Goal: Information Seeking & Learning: Learn about a topic

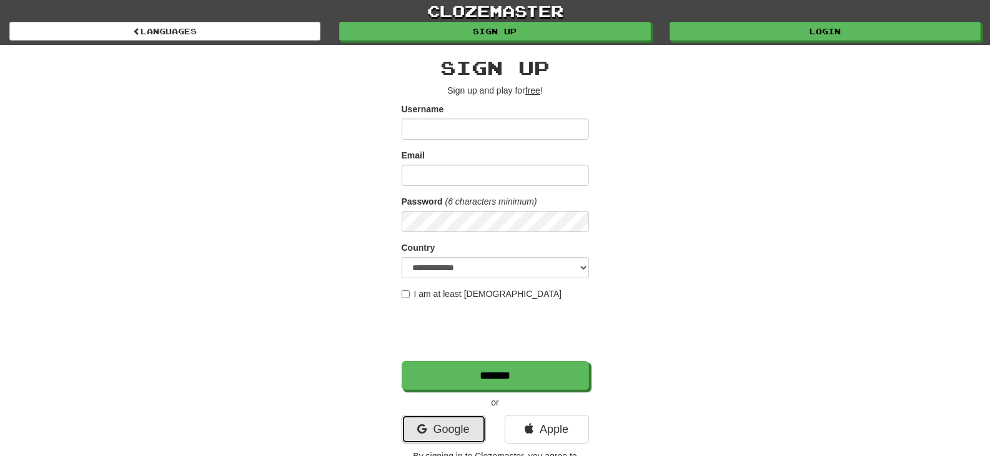
click at [455, 428] on link "Google" at bounding box center [443, 429] width 84 height 29
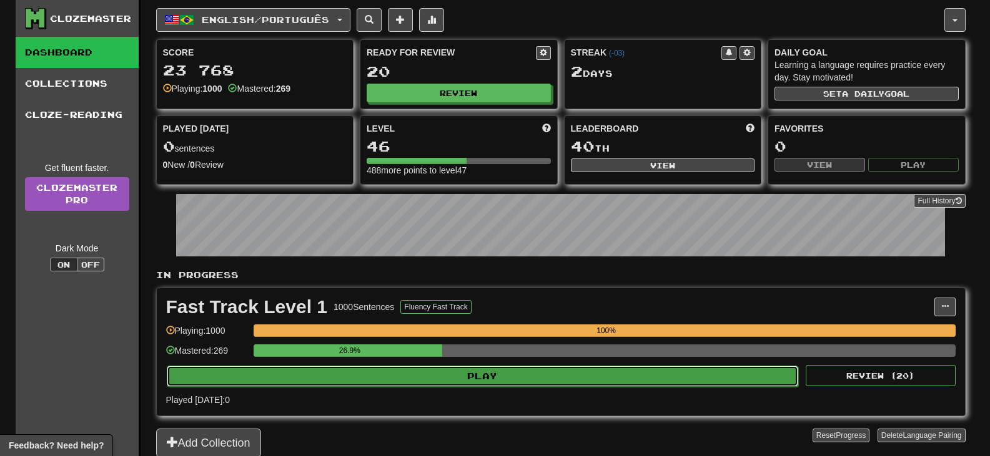
click at [442, 372] on button "Play" at bounding box center [483, 376] width 632 height 21
select select "**"
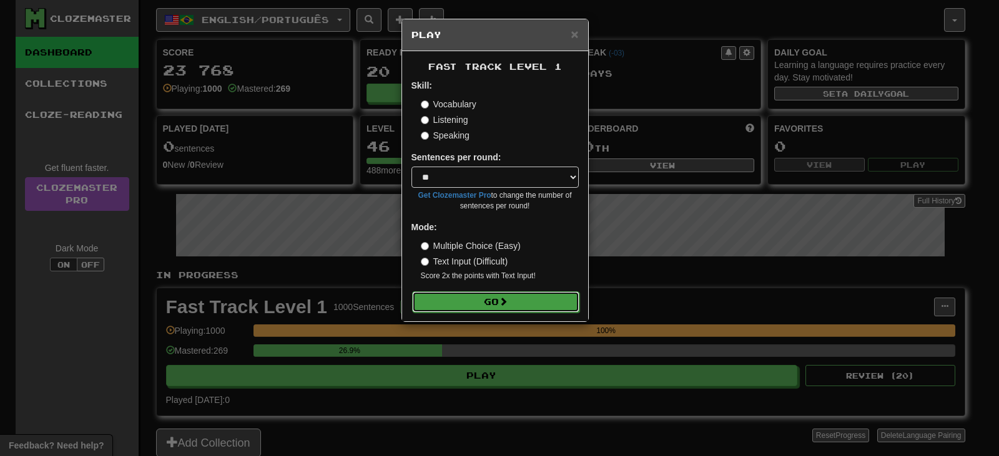
click at [480, 299] on button "Go" at bounding box center [495, 302] width 167 height 21
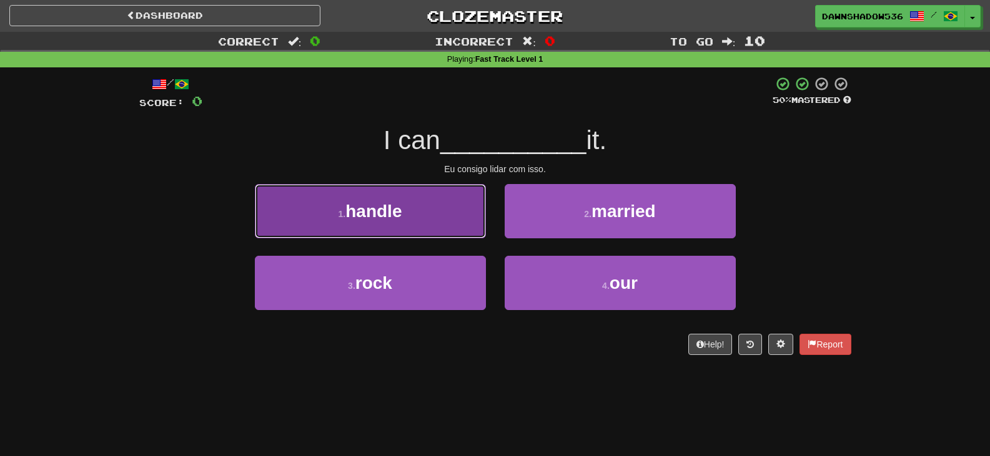
click at [441, 220] on button "1 . handle" at bounding box center [370, 211] width 231 height 54
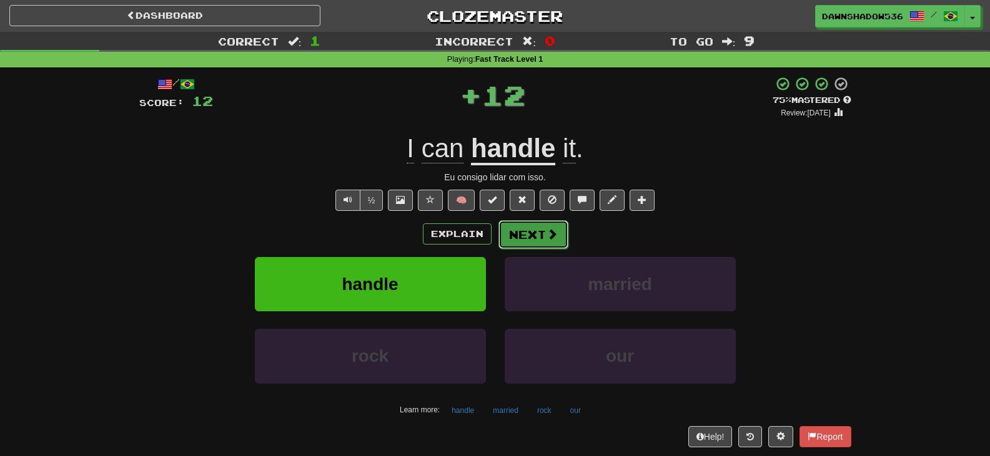
click at [547, 241] on button "Next" at bounding box center [533, 234] width 70 height 29
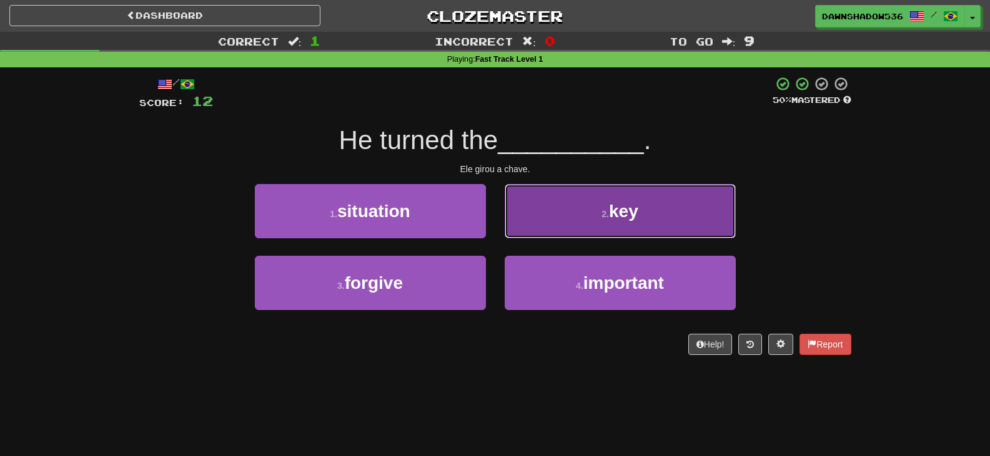
click at [546, 230] on button "2 . key" at bounding box center [619, 211] width 231 height 54
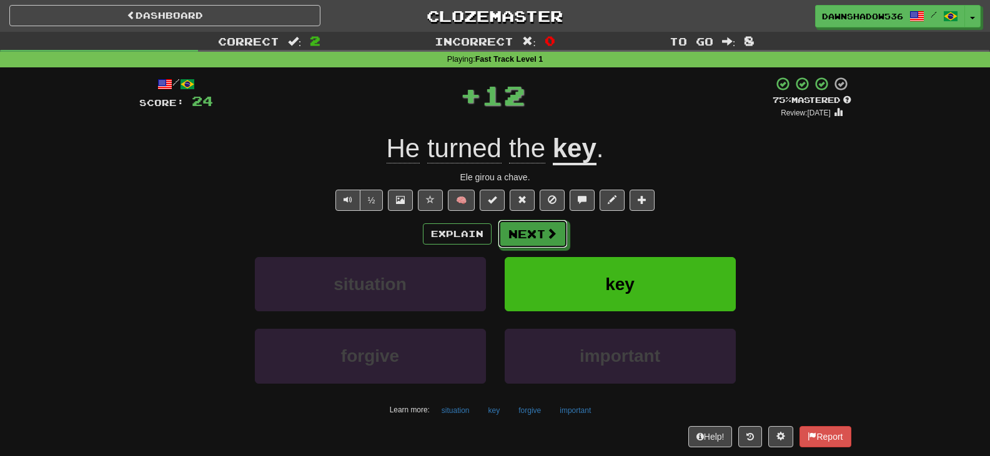
click at [546, 230] on span at bounding box center [551, 233] width 11 height 11
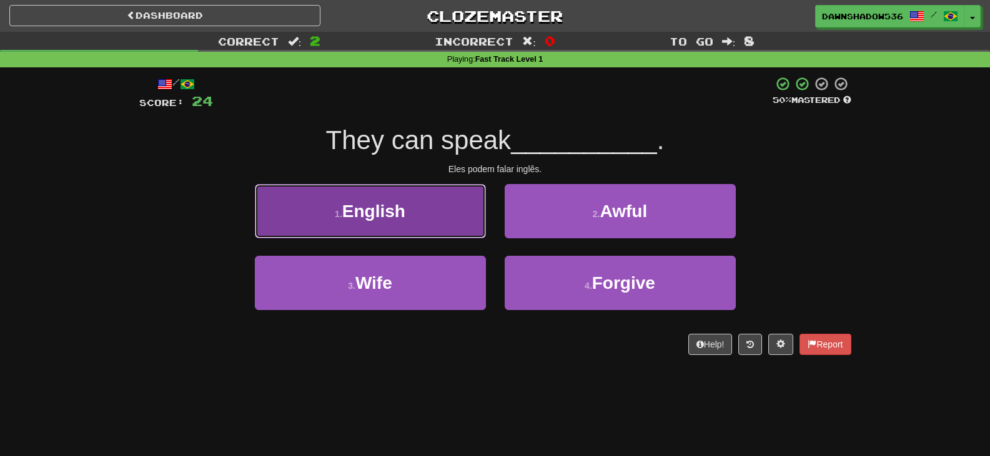
drag, startPoint x: 391, startPoint y: 223, endPoint x: 441, endPoint y: 210, distance: 51.5
click at [396, 220] on button "1 . English" at bounding box center [370, 211] width 231 height 54
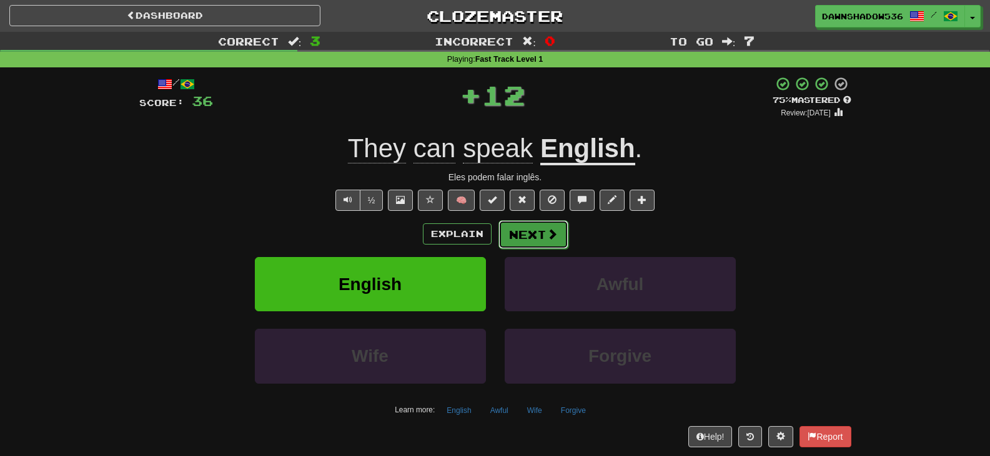
click at [508, 237] on button "Next" at bounding box center [533, 234] width 70 height 29
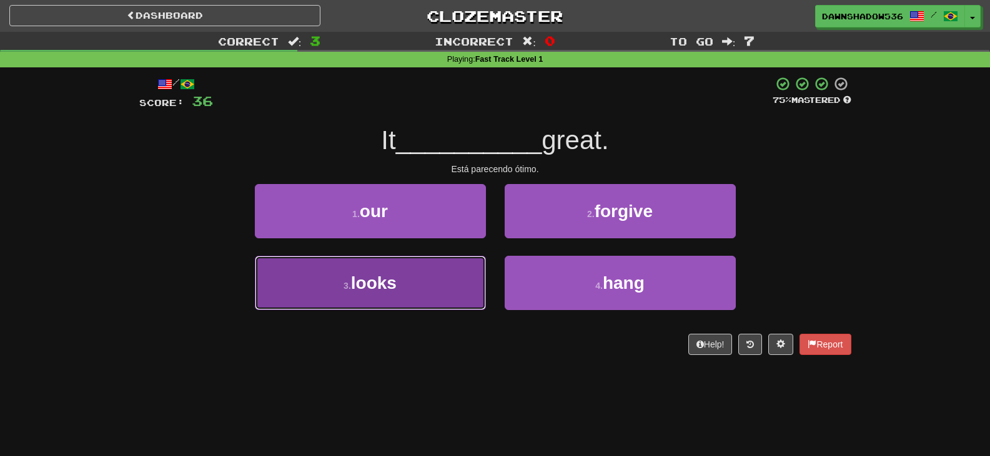
click at [400, 296] on button "3 . looks" at bounding box center [370, 283] width 231 height 54
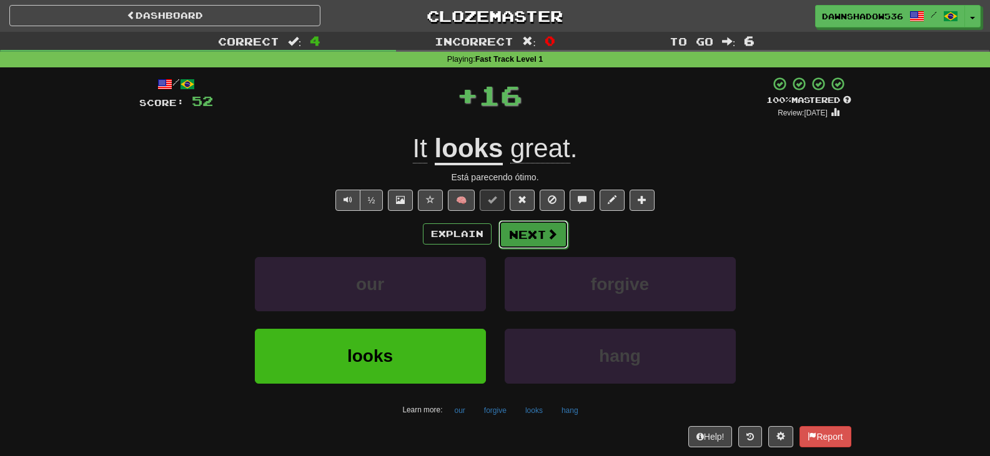
click at [536, 236] on button "Next" at bounding box center [533, 234] width 70 height 29
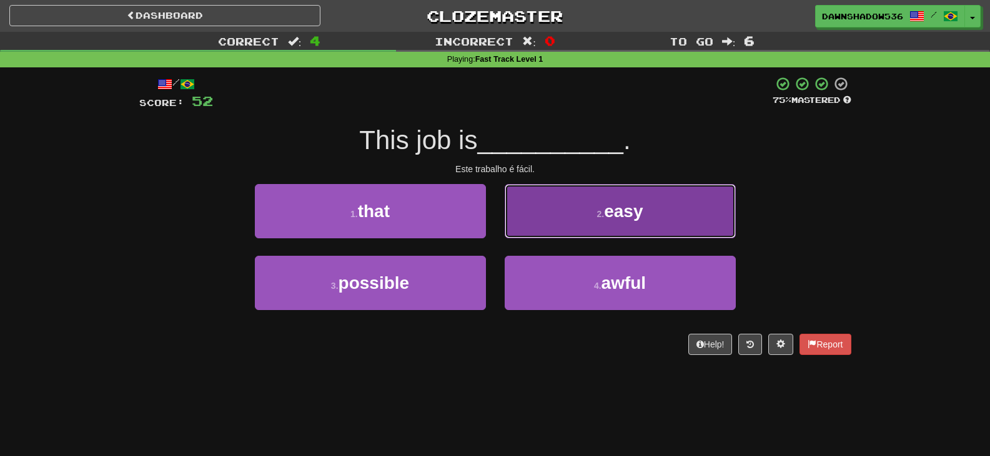
click at [531, 232] on button "2 . easy" at bounding box center [619, 211] width 231 height 54
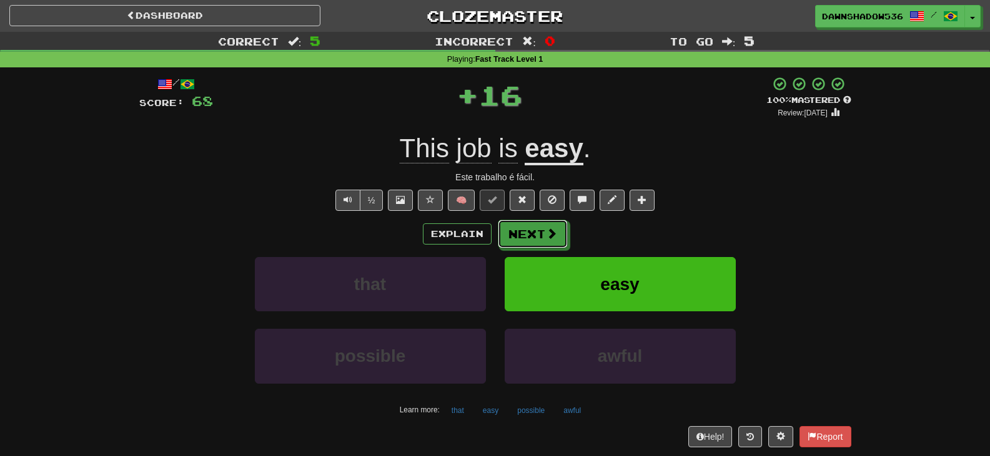
click at [531, 232] on button "Next" at bounding box center [533, 234] width 70 height 29
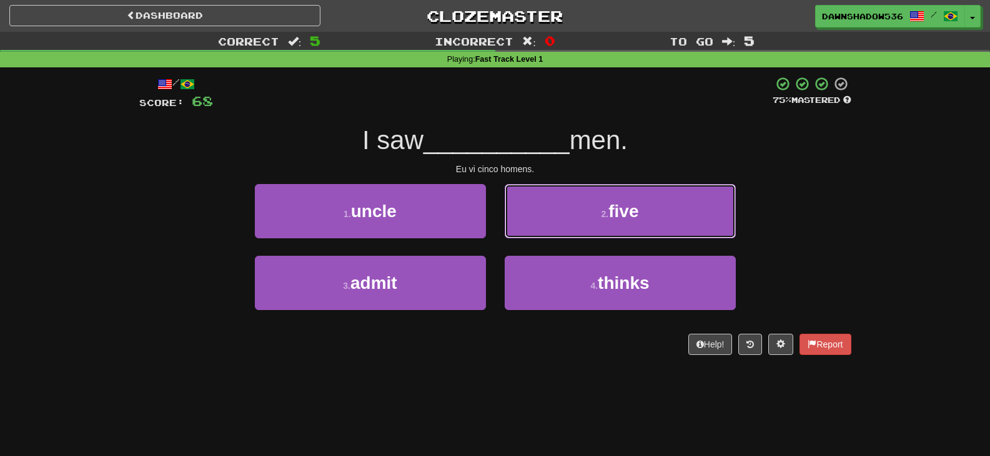
click at [531, 232] on button "2 . five" at bounding box center [619, 211] width 231 height 54
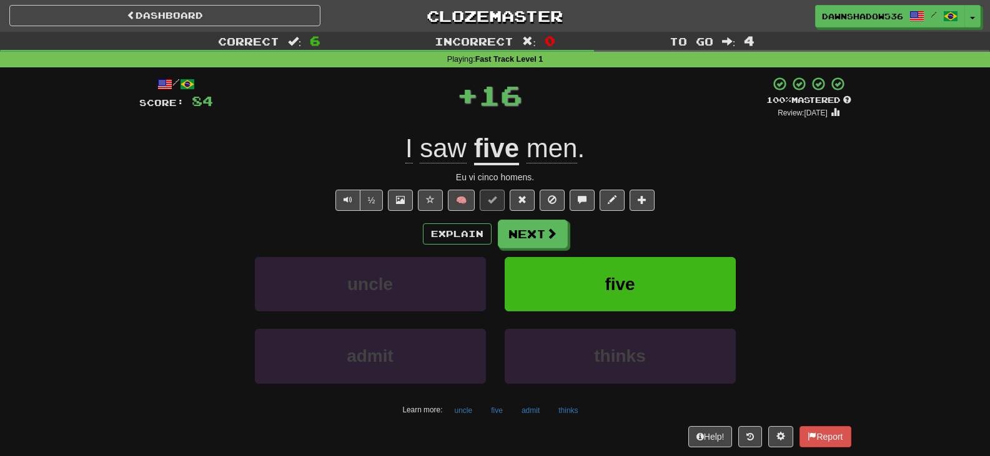
click at [531, 232] on button "Next" at bounding box center [533, 234] width 70 height 29
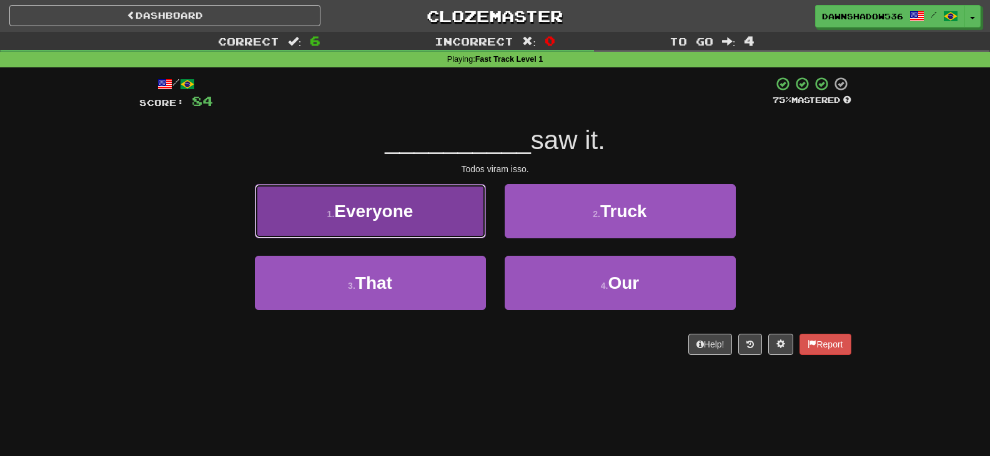
click at [418, 212] on button "1 . Everyone" at bounding box center [370, 211] width 231 height 54
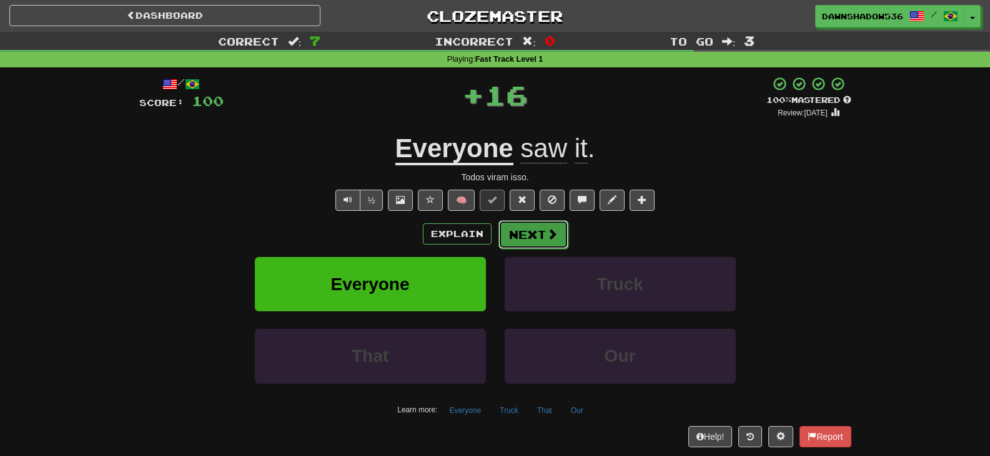
click at [539, 232] on button "Next" at bounding box center [533, 234] width 70 height 29
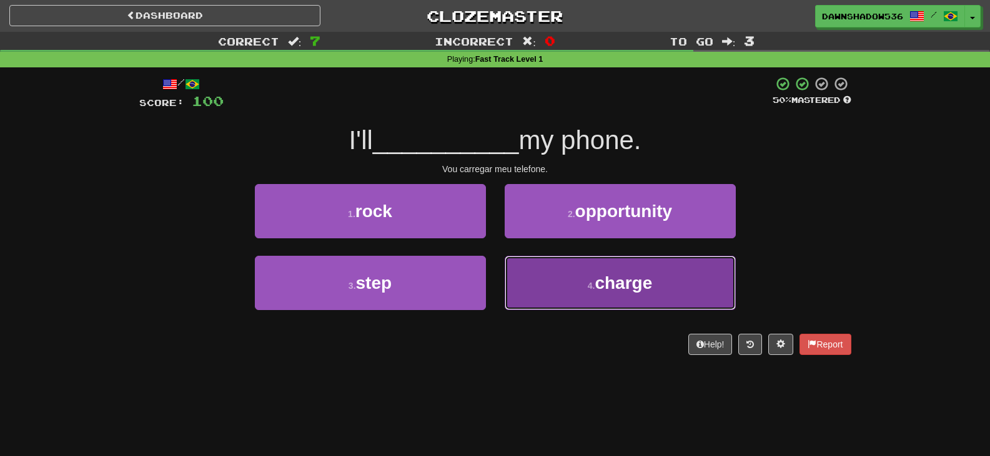
click at [543, 278] on button "4 . charge" at bounding box center [619, 283] width 231 height 54
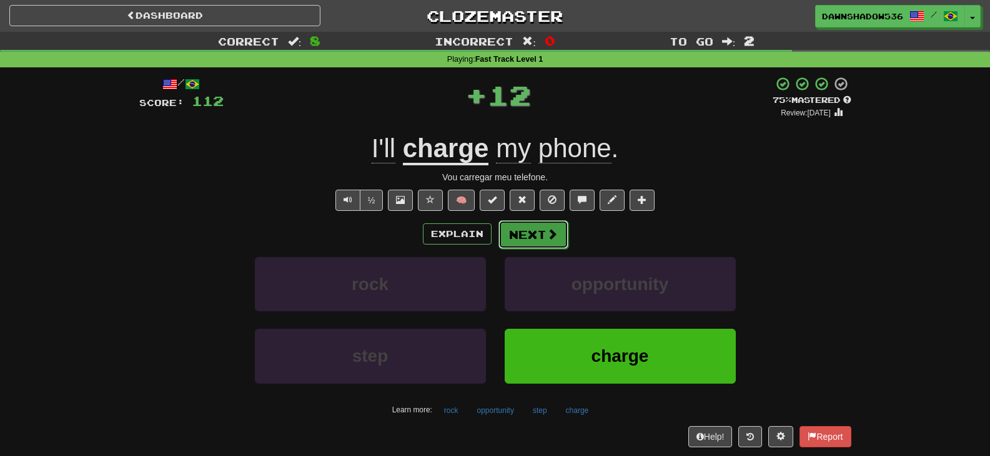
click at [515, 227] on button "Next" at bounding box center [533, 234] width 70 height 29
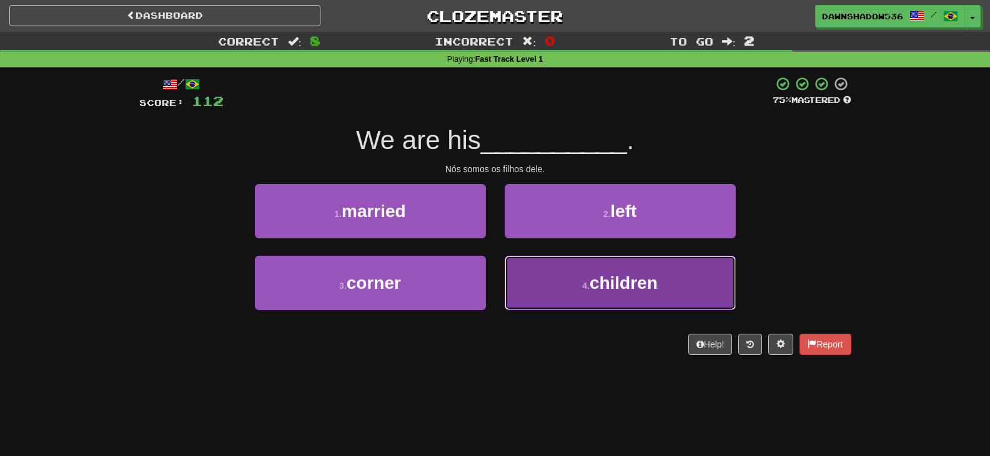
click at [543, 291] on button "4 . children" at bounding box center [619, 283] width 231 height 54
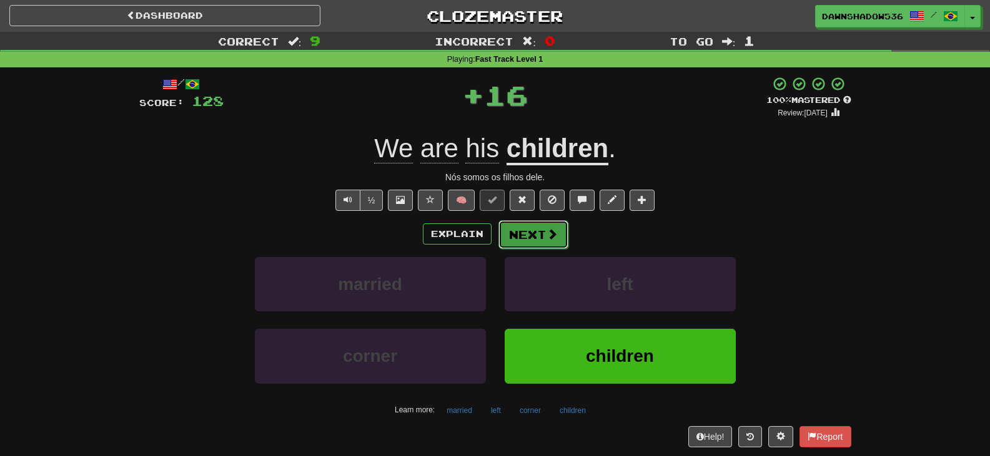
click at [546, 229] on span at bounding box center [551, 234] width 11 height 11
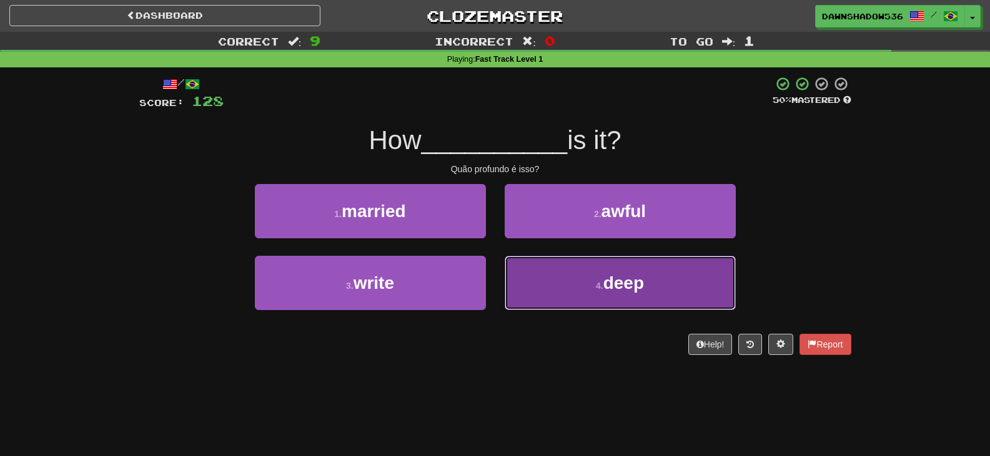
click at [570, 278] on button "4 . deep" at bounding box center [619, 283] width 231 height 54
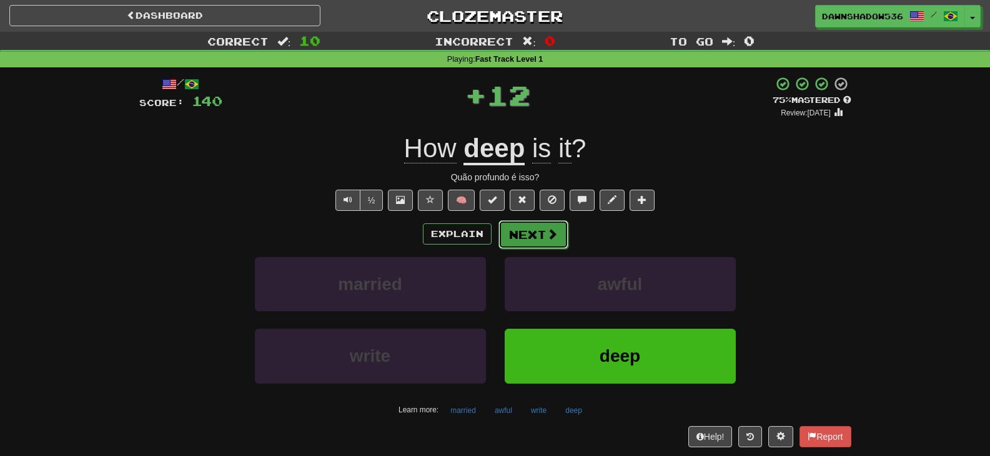
click at [547, 231] on span at bounding box center [551, 234] width 11 height 11
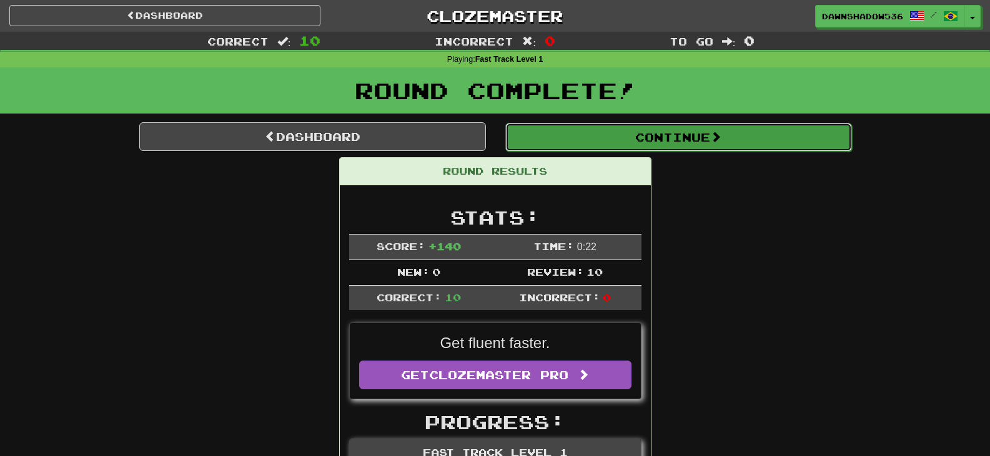
click at [571, 130] on button "Continue" at bounding box center [678, 137] width 347 height 29
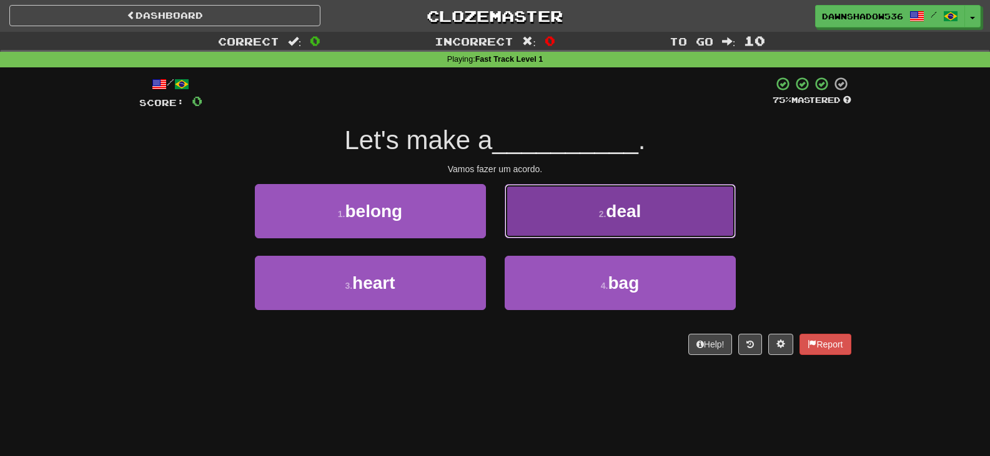
click at [531, 223] on button "2 . deal" at bounding box center [619, 211] width 231 height 54
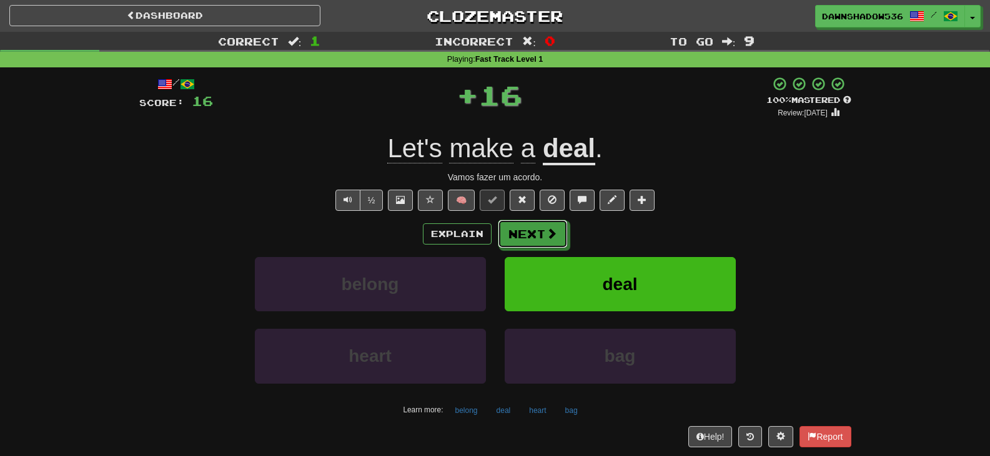
click at [531, 223] on button "Next" at bounding box center [533, 234] width 70 height 29
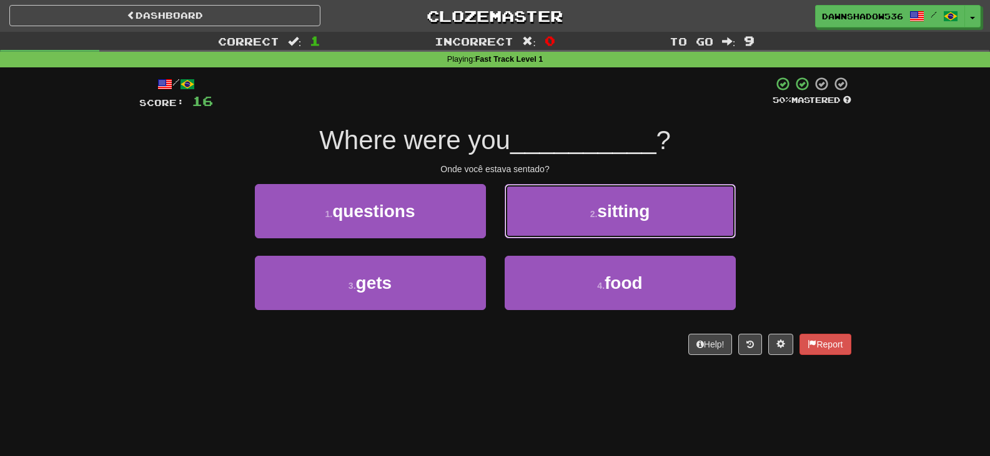
click at [531, 223] on button "2 . sitting" at bounding box center [619, 211] width 231 height 54
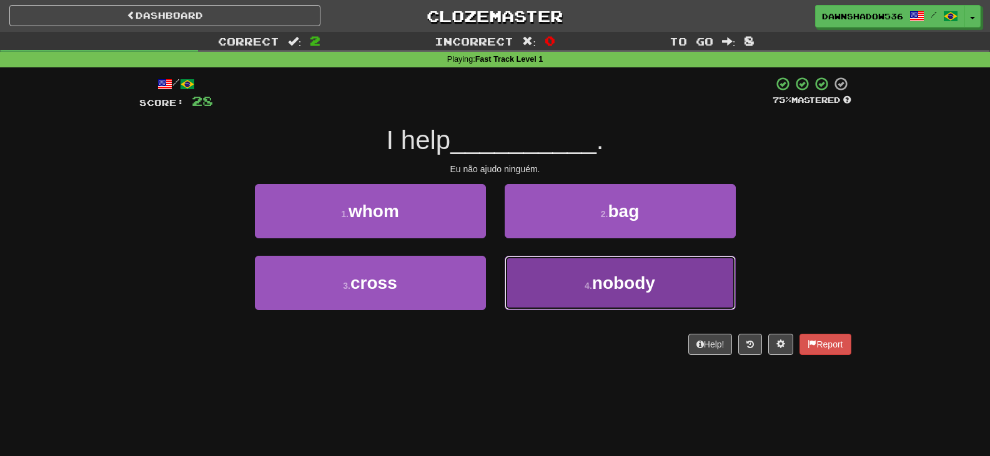
click at [535, 272] on button "4 . nobody" at bounding box center [619, 283] width 231 height 54
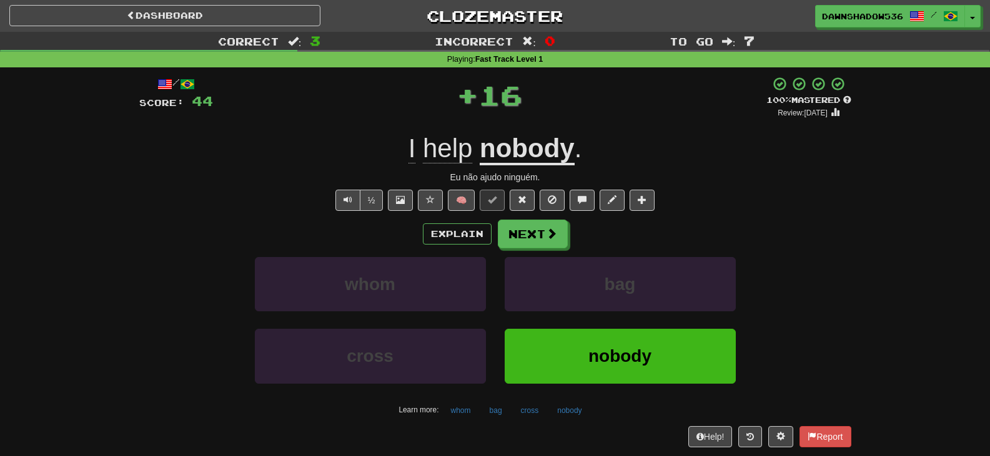
click at [535, 250] on div "Explain Next whom bag cross nobody Learn more: whom bag cross nobody" at bounding box center [495, 320] width 712 height 200
click at [534, 241] on button "Next" at bounding box center [533, 234] width 70 height 29
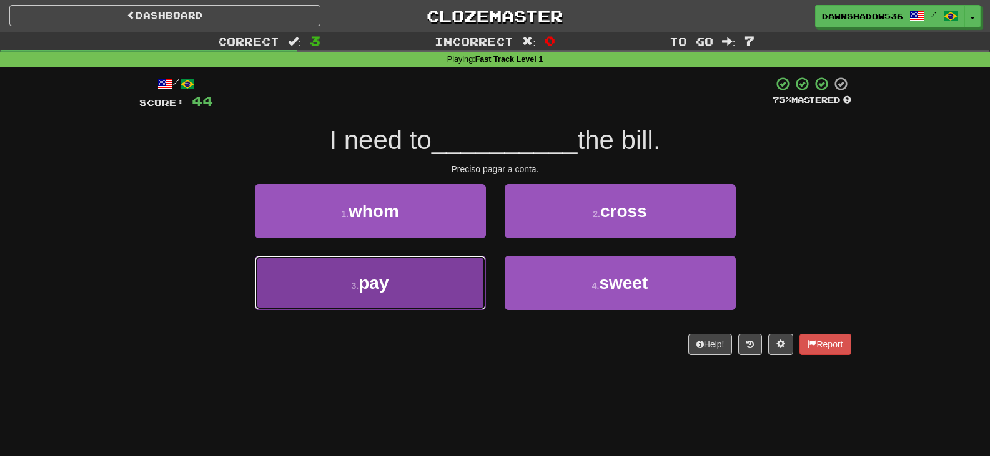
click at [449, 277] on button "3 . pay" at bounding box center [370, 283] width 231 height 54
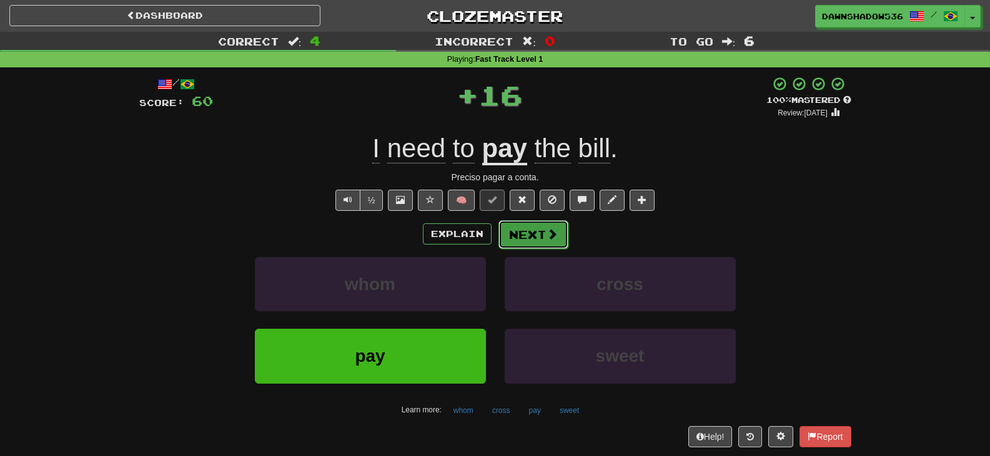
click at [528, 244] on button "Next" at bounding box center [533, 234] width 70 height 29
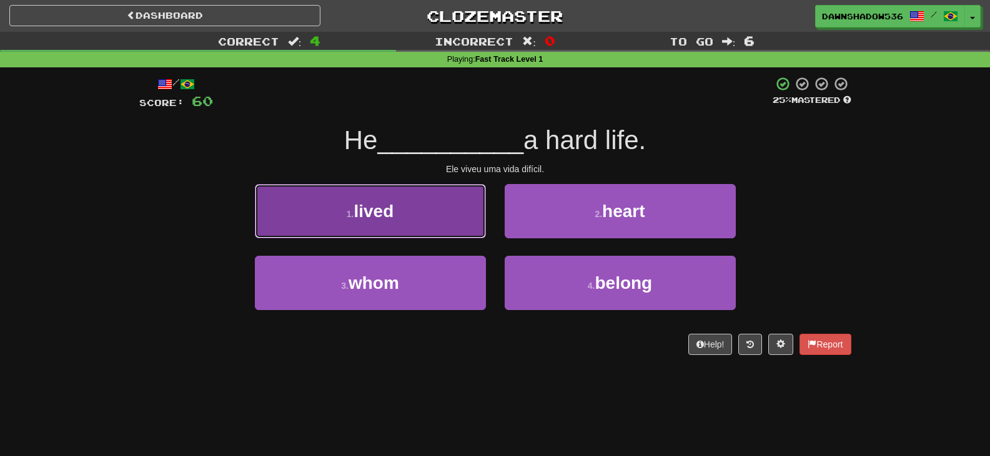
click at [450, 234] on button "1 . lived" at bounding box center [370, 211] width 231 height 54
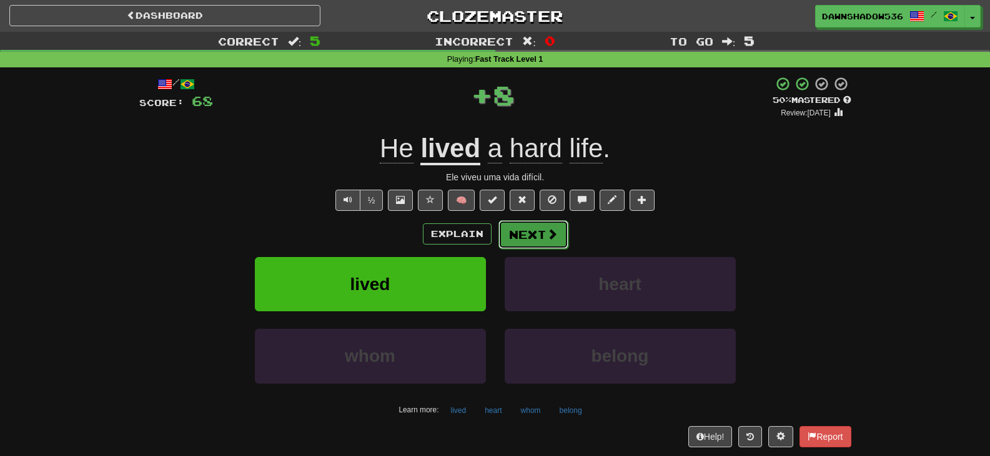
click at [508, 236] on button "Next" at bounding box center [533, 234] width 70 height 29
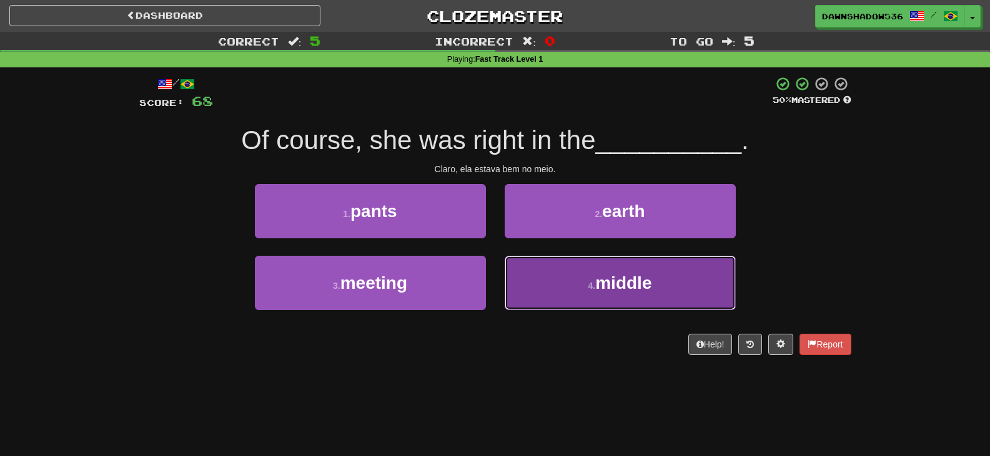
click at [546, 273] on button "4 . middle" at bounding box center [619, 283] width 231 height 54
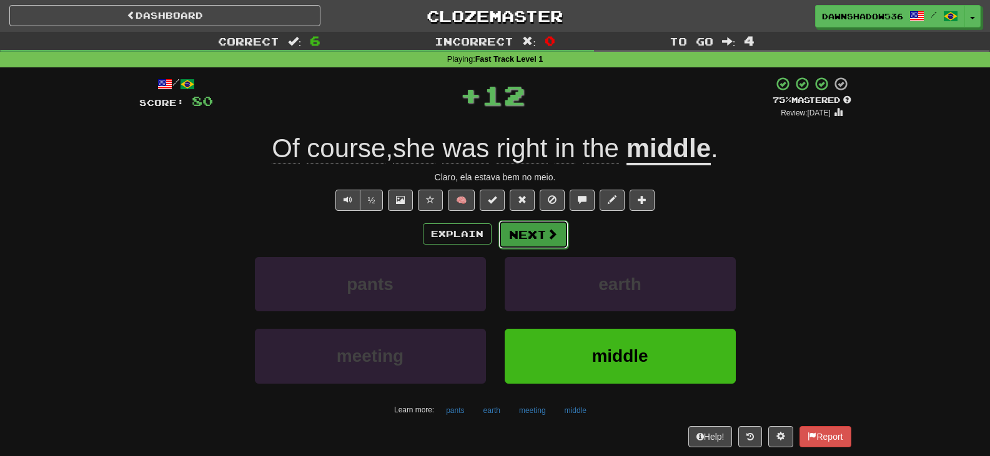
click at [538, 241] on button "Next" at bounding box center [533, 234] width 70 height 29
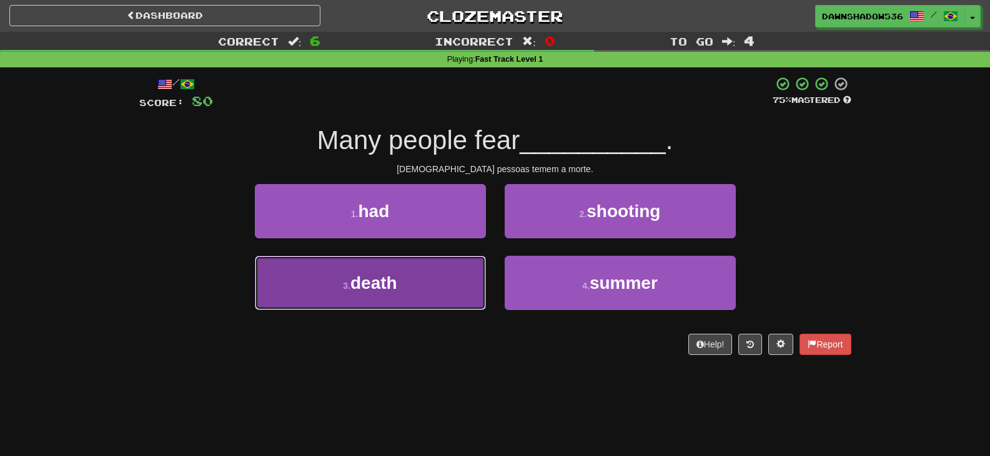
click at [468, 292] on button "3 . death" at bounding box center [370, 283] width 231 height 54
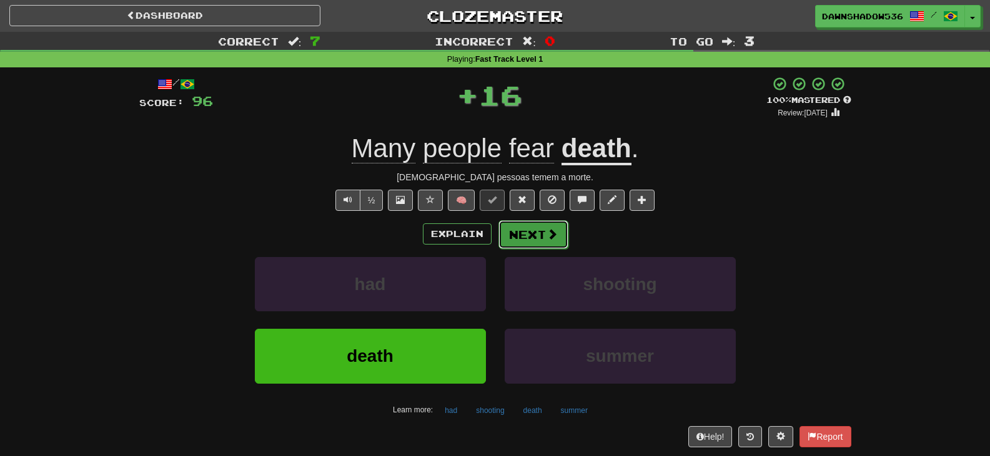
click at [520, 237] on button "Next" at bounding box center [533, 234] width 70 height 29
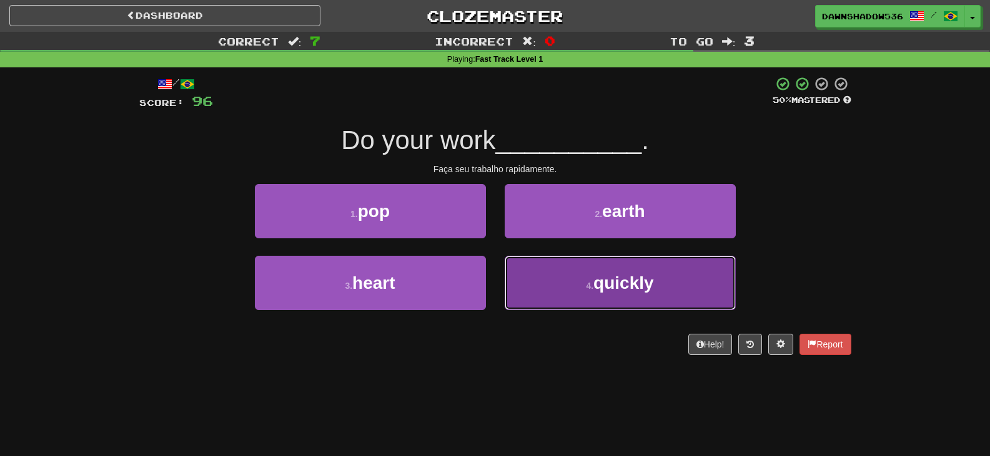
click at [536, 288] on button "4 . quickly" at bounding box center [619, 283] width 231 height 54
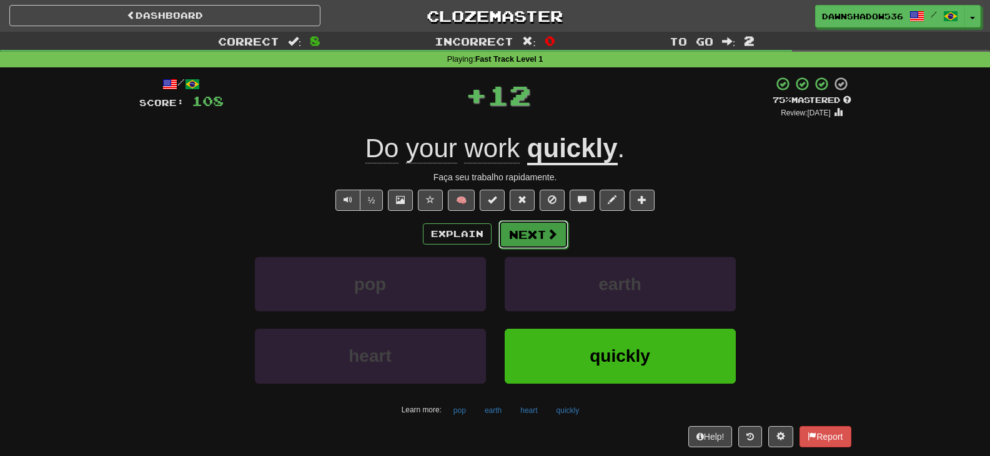
click at [533, 237] on button "Next" at bounding box center [533, 234] width 70 height 29
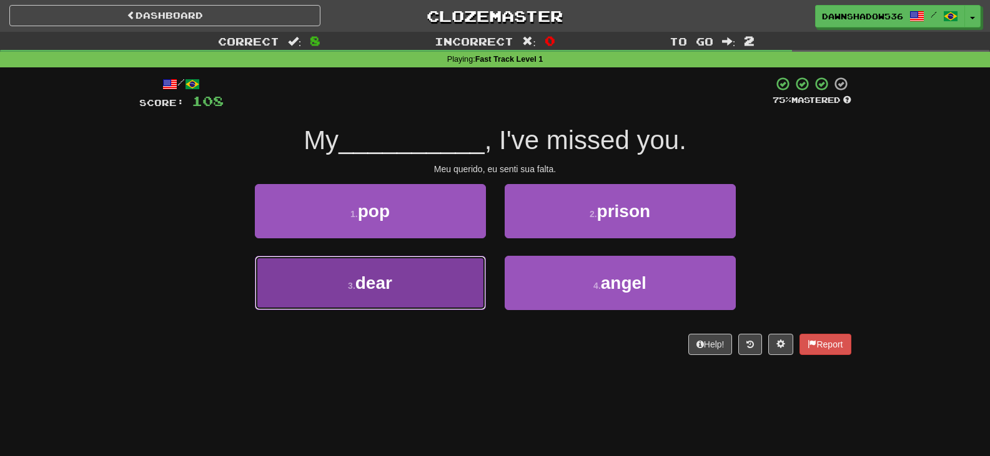
click at [441, 295] on button "3 . dear" at bounding box center [370, 283] width 231 height 54
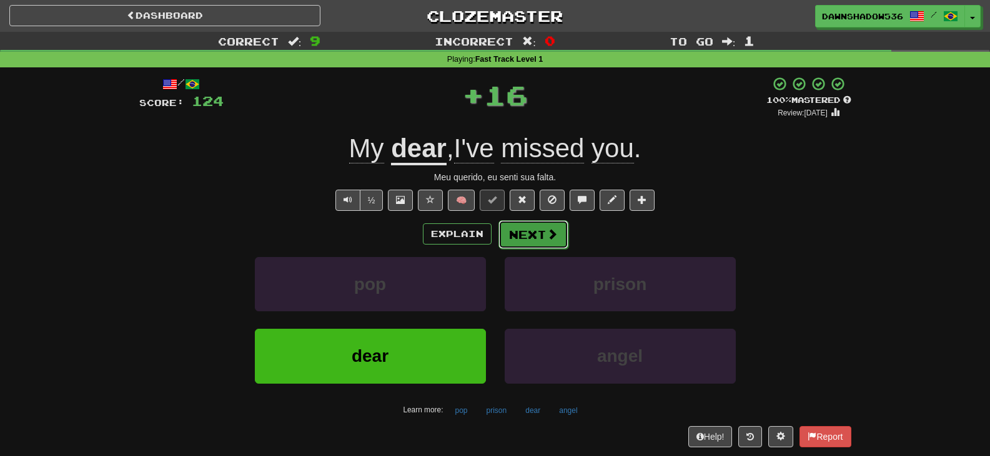
click at [514, 238] on button "Next" at bounding box center [533, 234] width 70 height 29
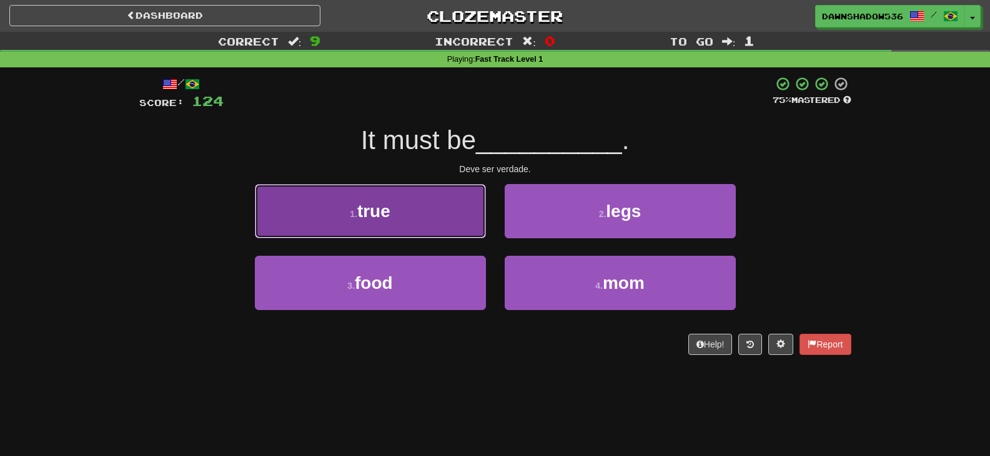
click at [476, 227] on button "1 . true" at bounding box center [370, 211] width 231 height 54
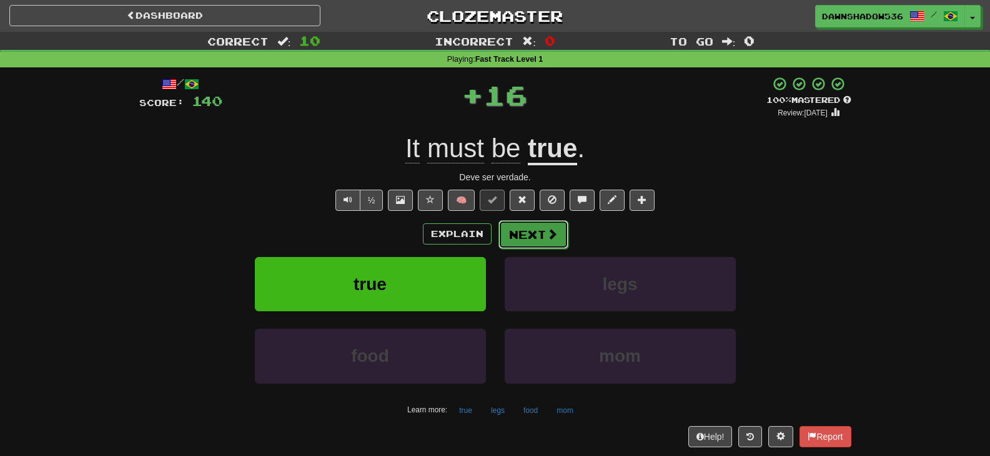
click at [517, 235] on button "Next" at bounding box center [533, 234] width 70 height 29
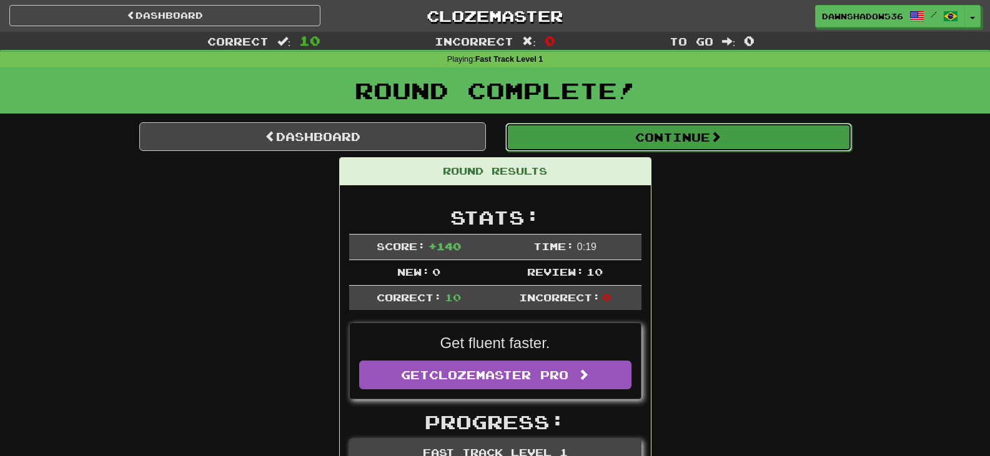
click at [578, 146] on button "Continue" at bounding box center [678, 137] width 347 height 29
